Goal: Information Seeking & Learning: Learn about a topic

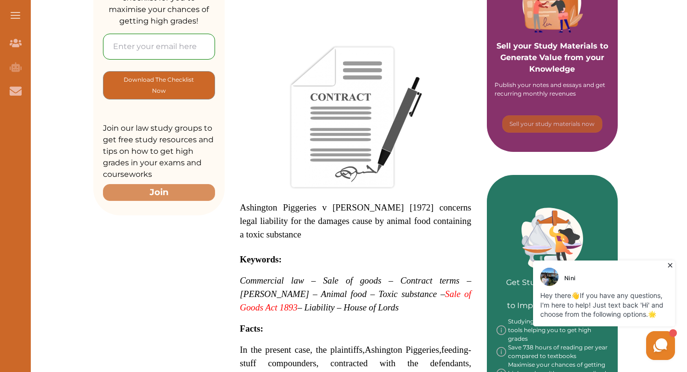
click at [243, 208] on span "Ashington Piggeries v [PERSON_NAME] [1972] concerns legal liability for the dam…" at bounding box center [355, 220] width 231 height 37
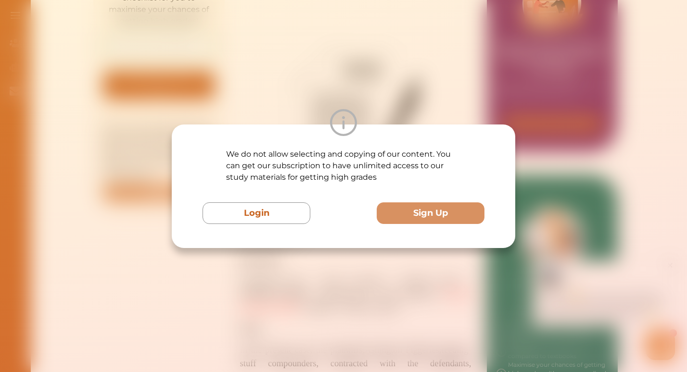
click at [360, 73] on div "We do not allow selecting and copying of our content. You can get our subscript…" at bounding box center [343, 186] width 687 height 372
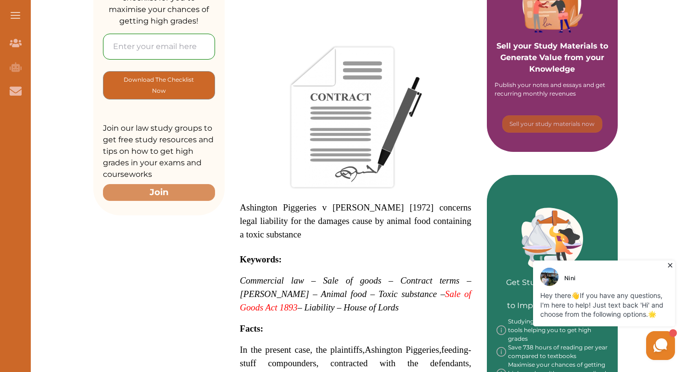
drag, startPoint x: 240, startPoint y: 208, endPoint x: 287, endPoint y: 305, distance: 107.3
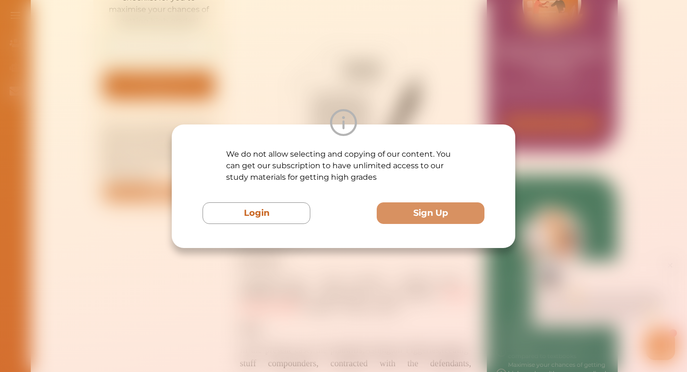
click at [287, 305] on div "We do not allow selecting and copying of our content. You can get our subscript…" at bounding box center [343, 186] width 687 height 372
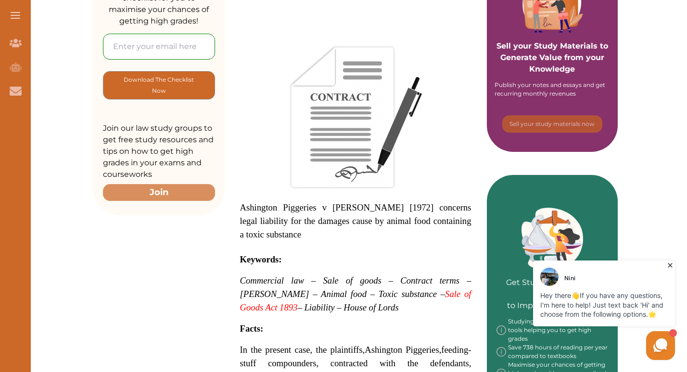
drag, startPoint x: 240, startPoint y: 210, endPoint x: 365, endPoint y: 365, distance: 199.0
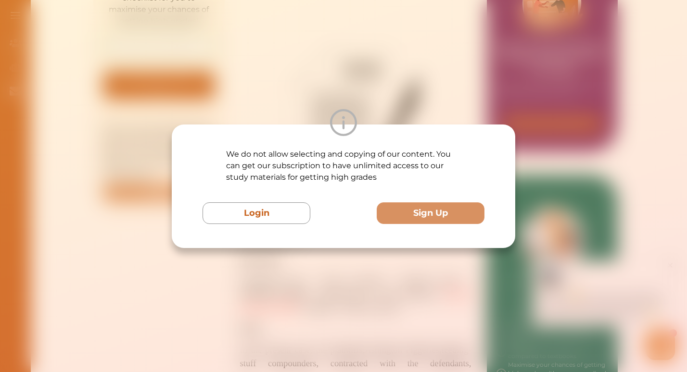
click at [369, 315] on div "We do not allow selecting and copying of our content. You can get our subscript…" at bounding box center [343, 186] width 687 height 372
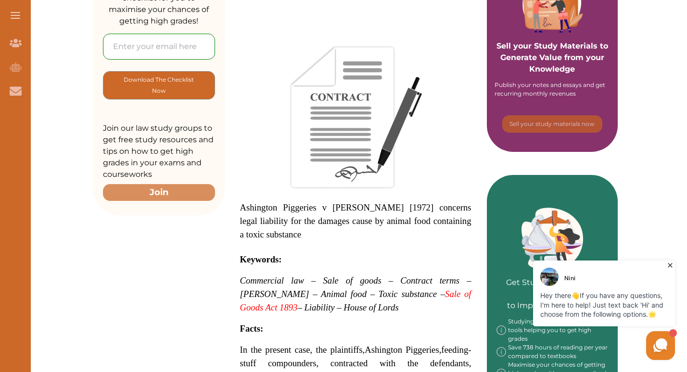
click at [668, 265] on icon at bounding box center [670, 266] width 10 height 10
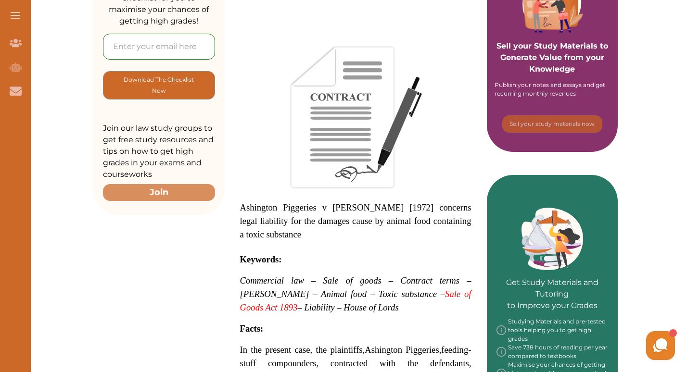
drag, startPoint x: 412, startPoint y: 286, endPoint x: 297, endPoint y: 289, distance: 114.5
click at [297, 289] on p "Commercial law – Sale of goods – Contract terms – [PERSON_NAME] – Animal food –…" at bounding box center [355, 294] width 231 height 40
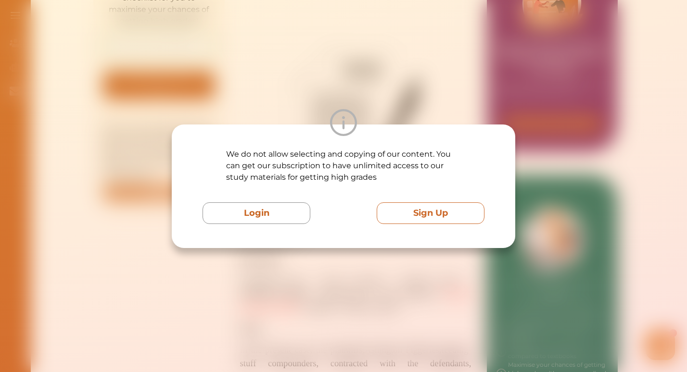
click at [410, 208] on button "Sign Up" at bounding box center [430, 213] width 108 height 22
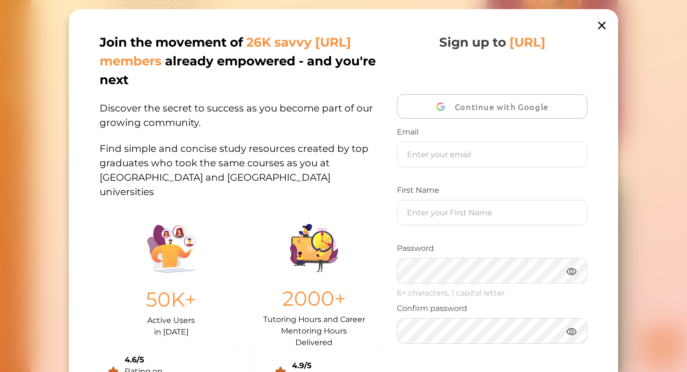
click at [599, 26] on icon at bounding box center [602, 26] width 8 height 8
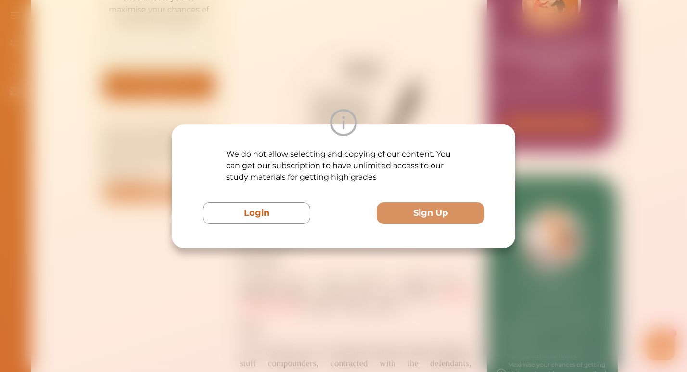
click at [338, 92] on div "We do not allow selecting and copying of our content. You can get our subscript…" at bounding box center [343, 186] width 687 height 372
